Goal: Task Accomplishment & Management: Use online tool/utility

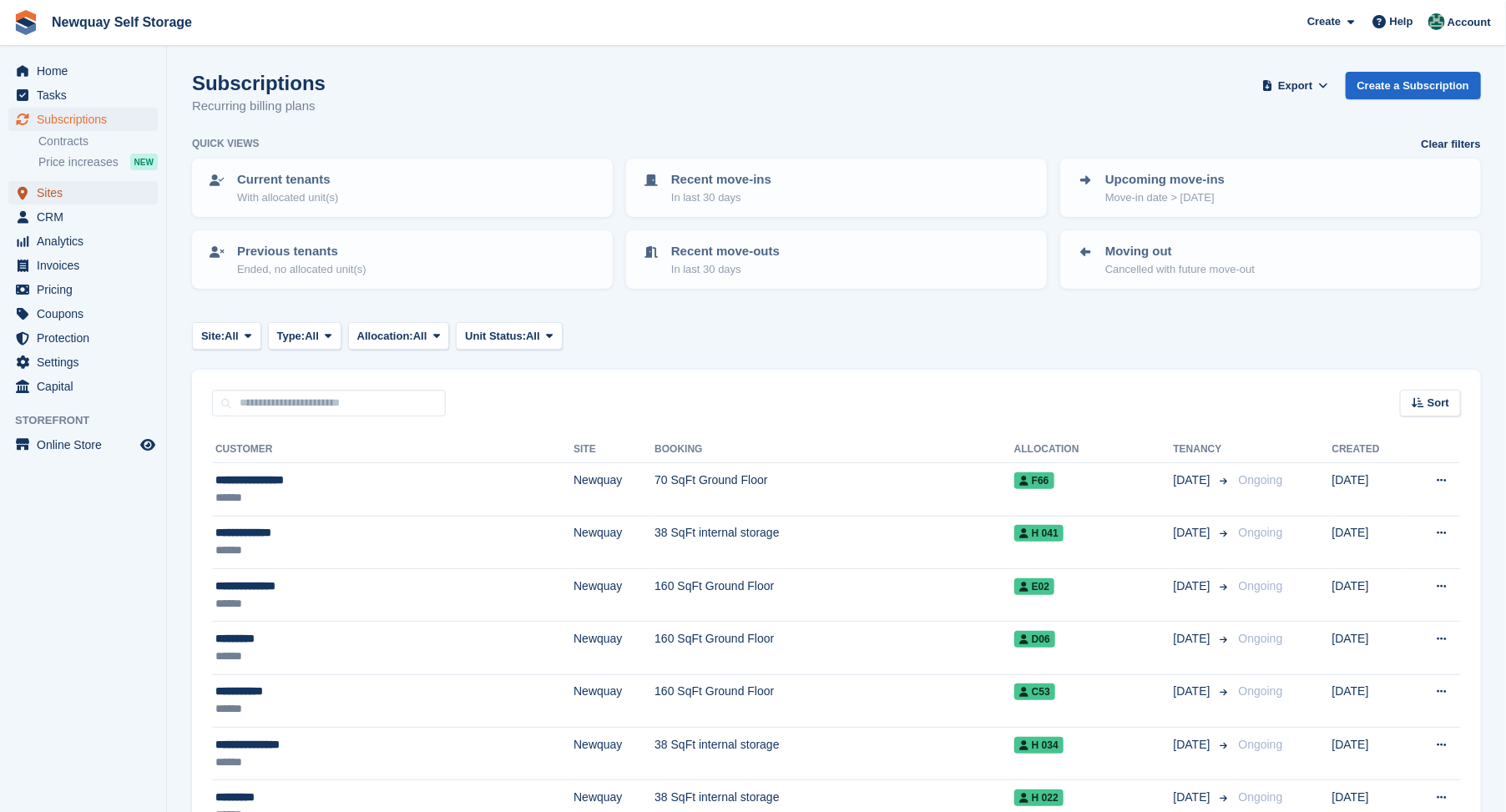
click at [52, 189] on span "Sites" at bounding box center [87, 192] width 101 height 23
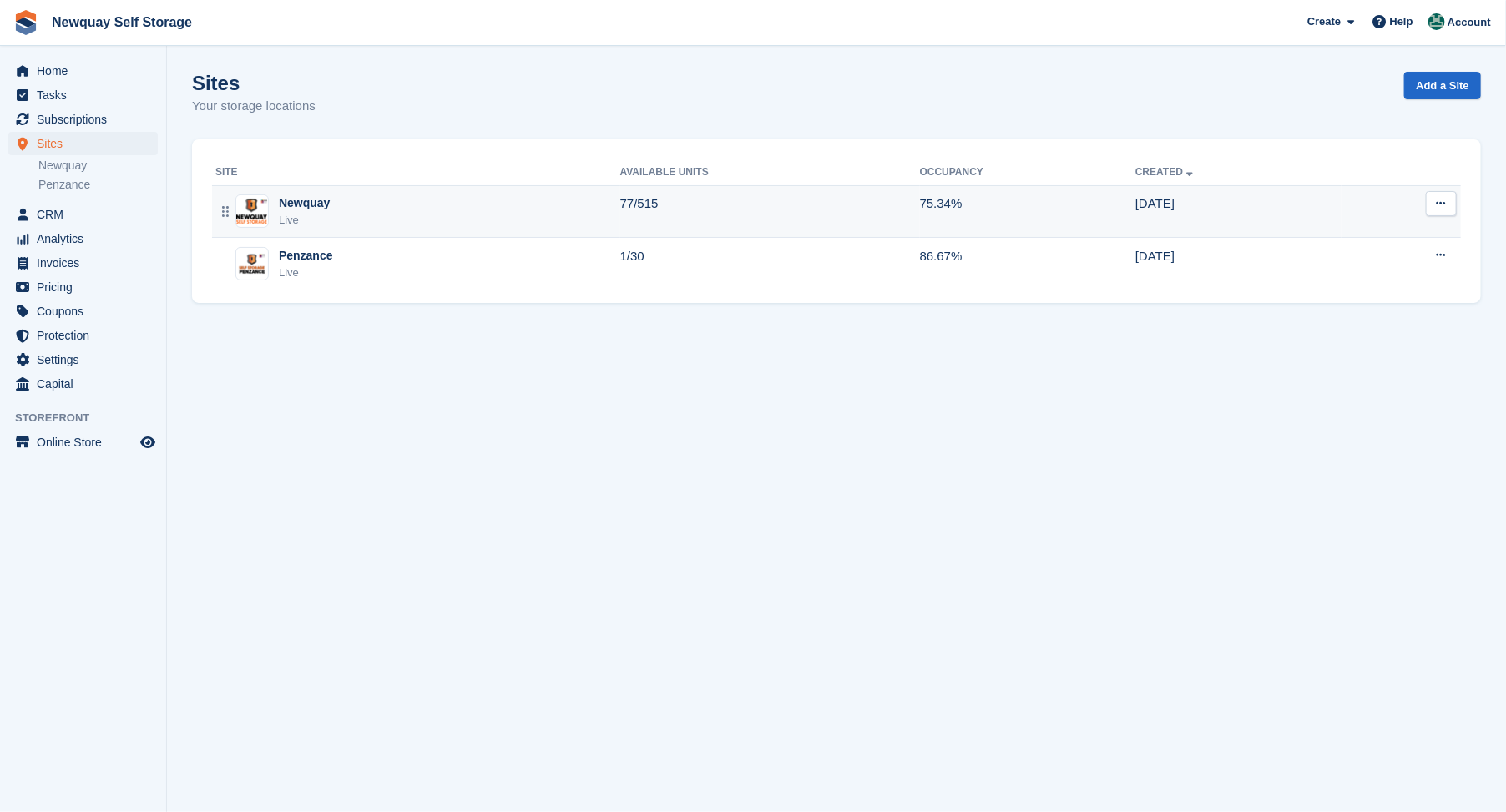
click at [289, 204] on div "Newquay" at bounding box center [304, 203] width 51 height 17
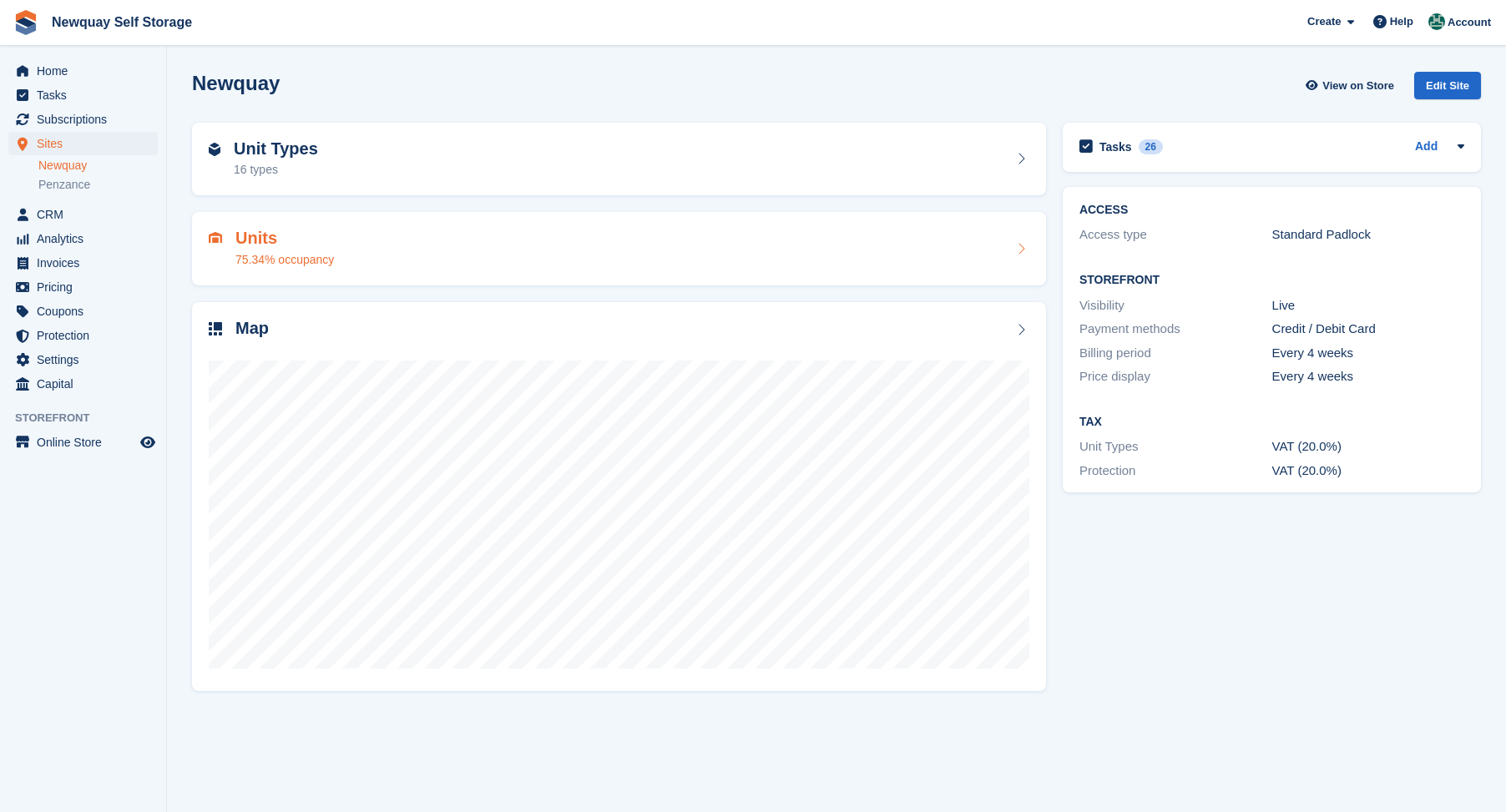
click at [252, 242] on h2 "Units" at bounding box center [284, 238] width 99 height 19
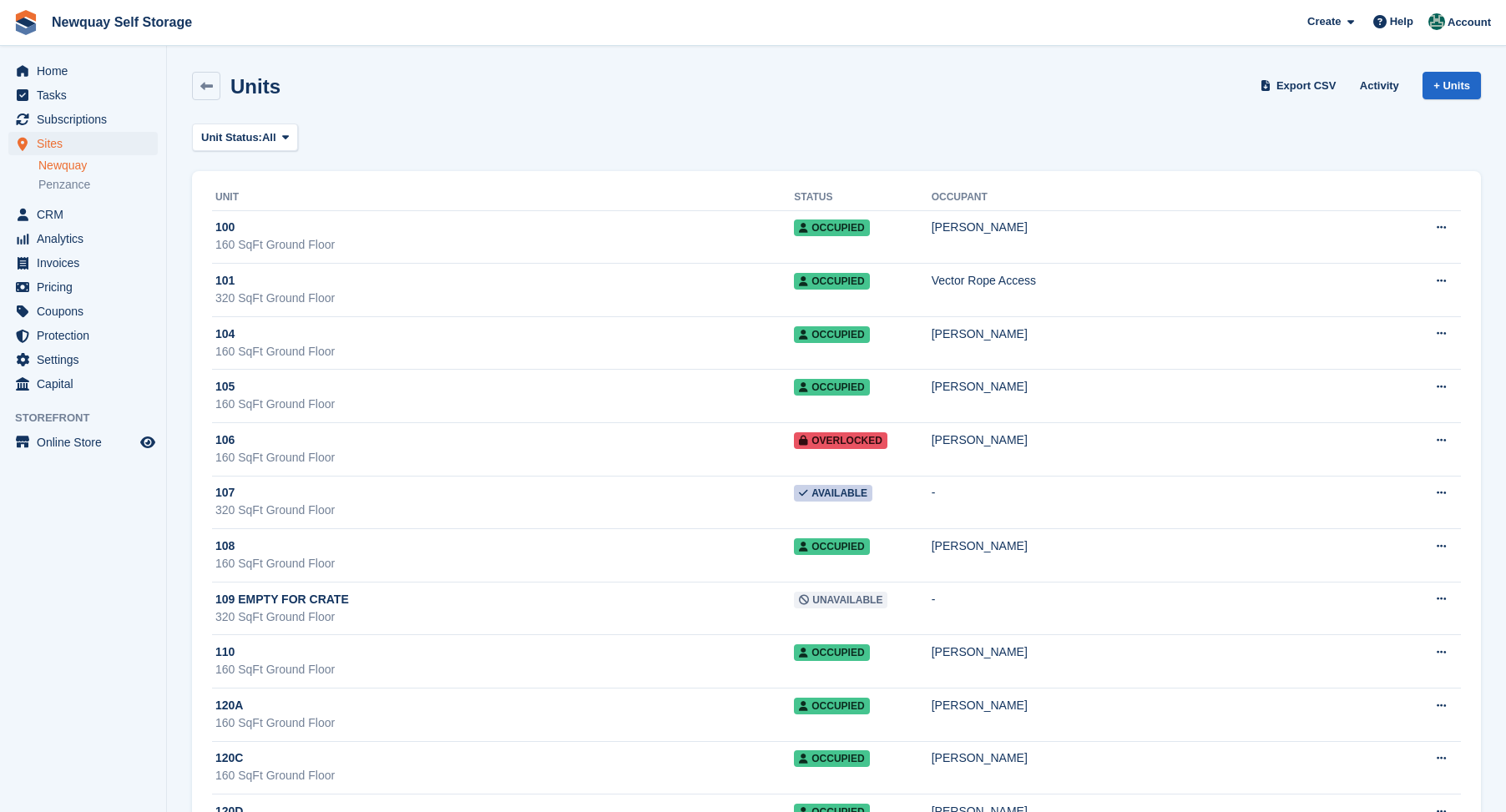
click at [1295, 85] on span "Export CSV" at bounding box center [1306, 85] width 60 height 16
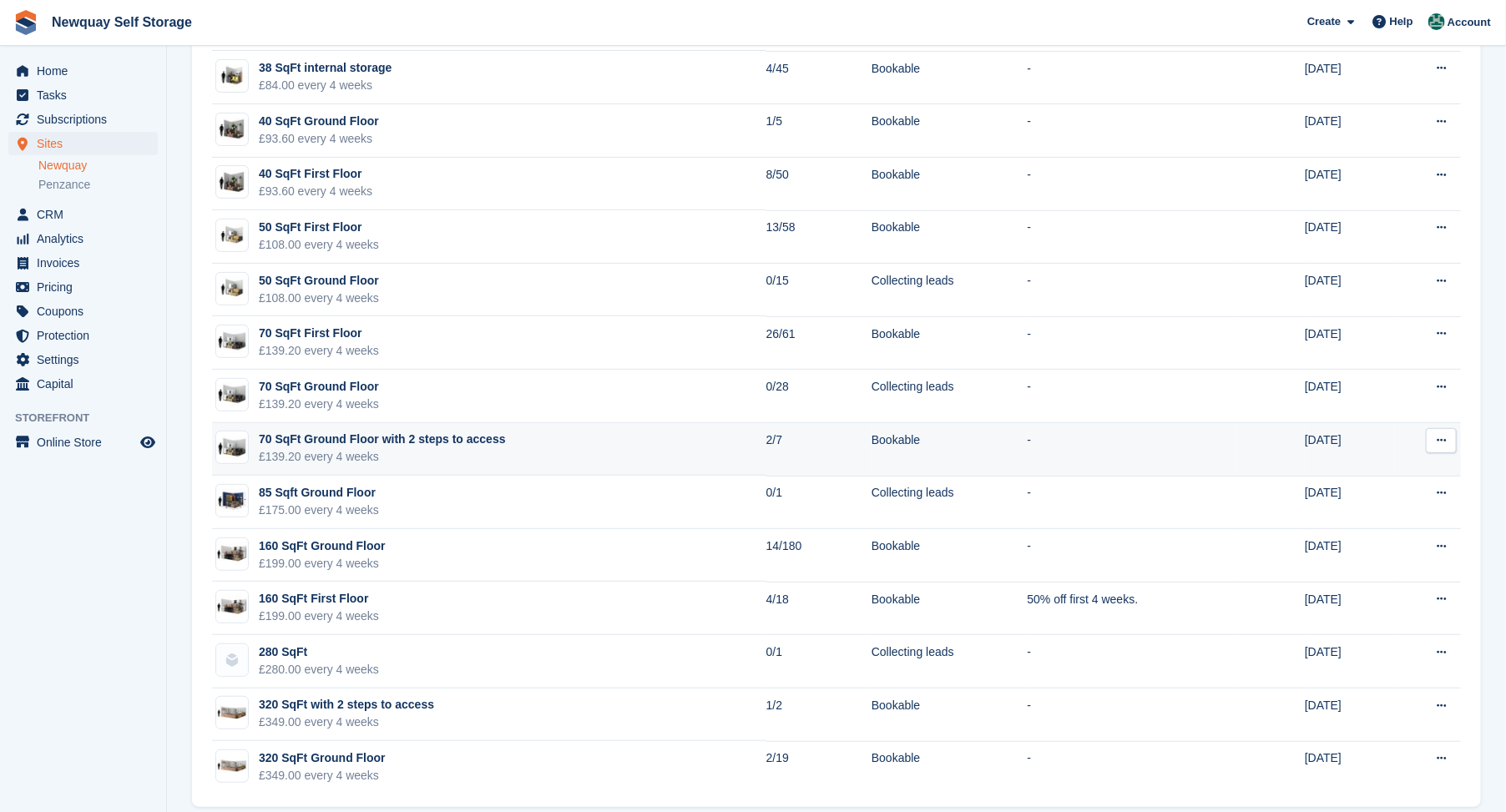
scroll to position [246, 0]
